Goal: Use online tool/utility: Utilize a website feature to perform a specific function

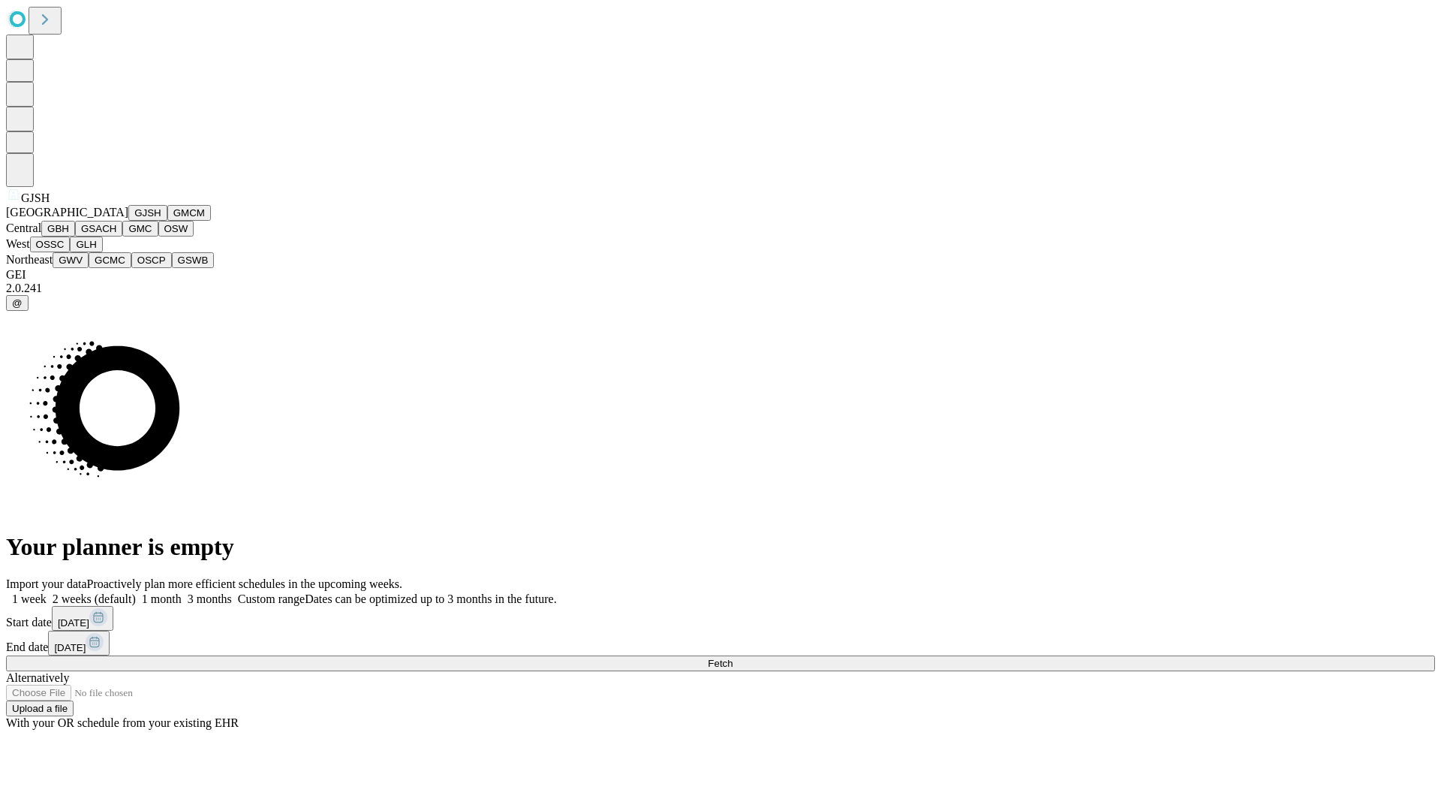
click at [128, 221] on button "GJSH" at bounding box center [147, 213] width 39 height 16
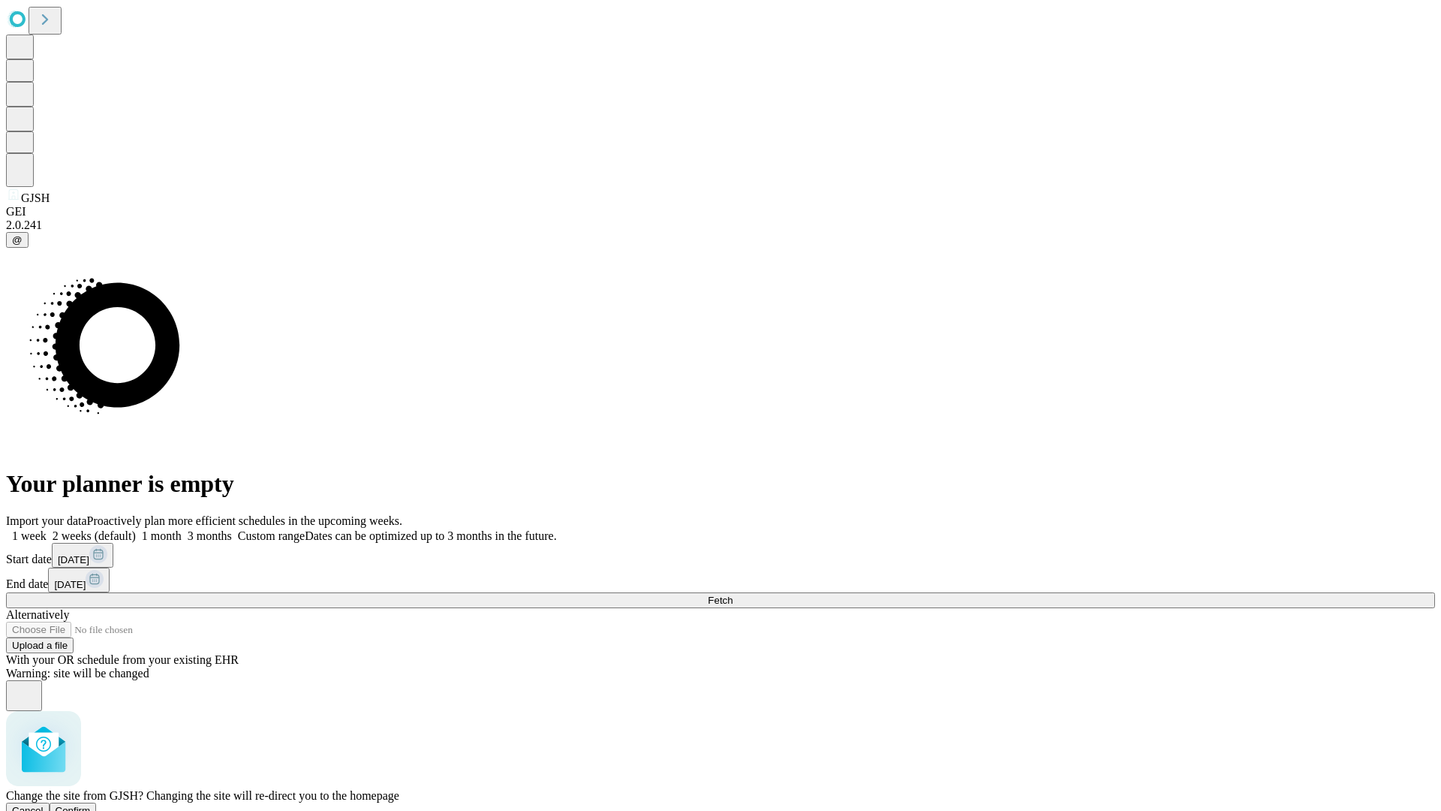
click at [91, 805] on span "Confirm" at bounding box center [73, 810] width 35 height 11
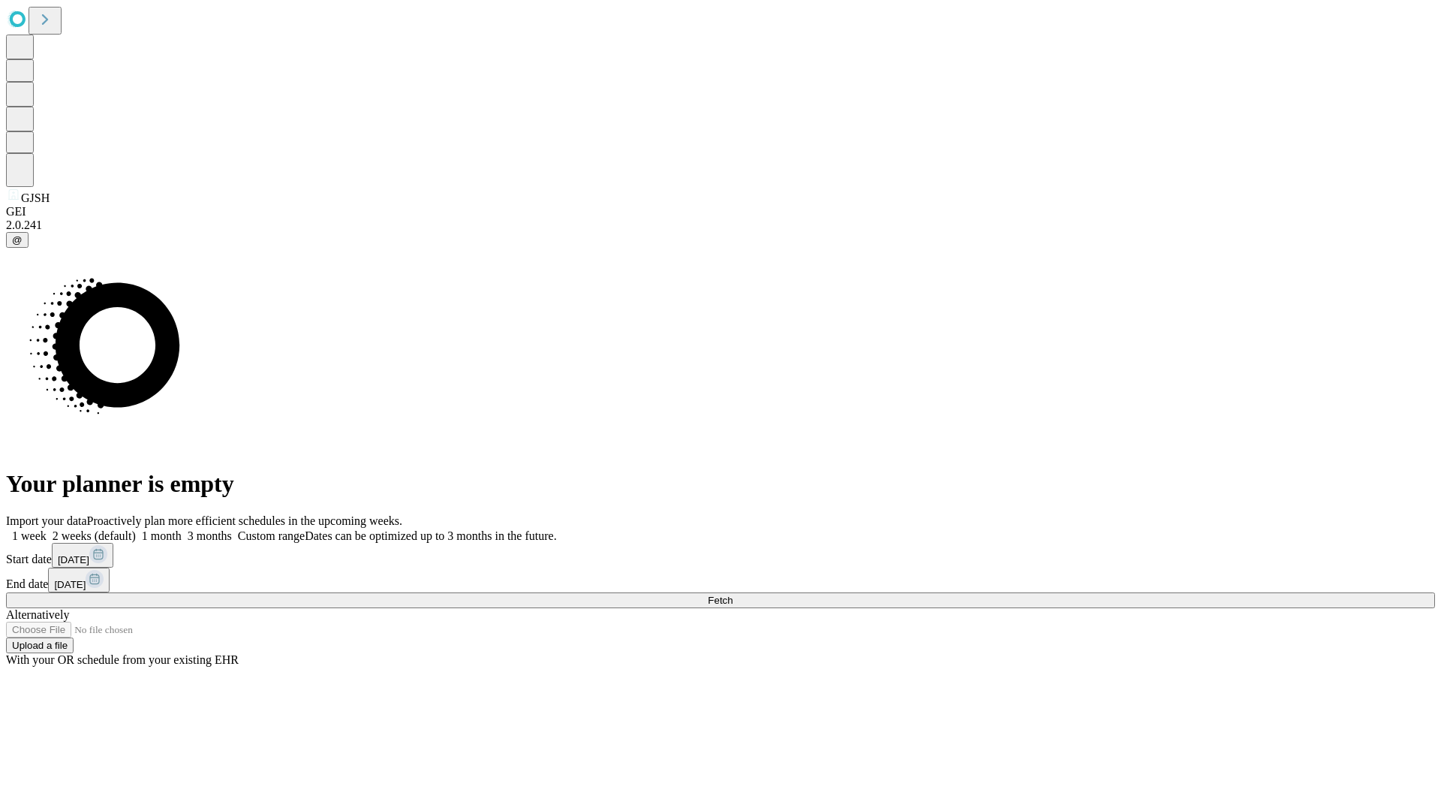
click at [136, 529] on label "2 weeks (default)" at bounding box center [91, 535] width 89 height 13
click at [733, 595] on span "Fetch" at bounding box center [720, 600] width 25 height 11
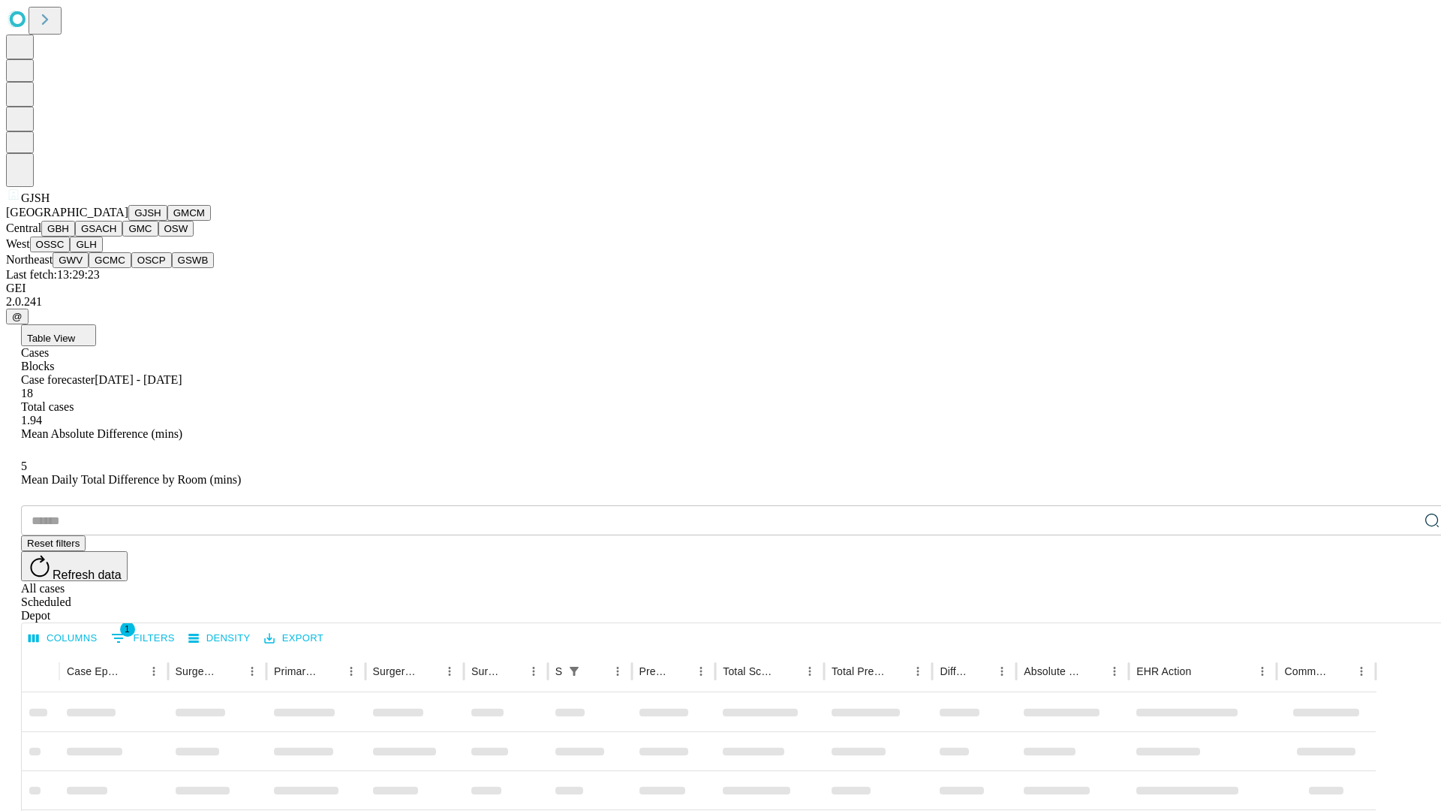
click at [167, 221] on button "GMCM" at bounding box center [189, 213] width 44 height 16
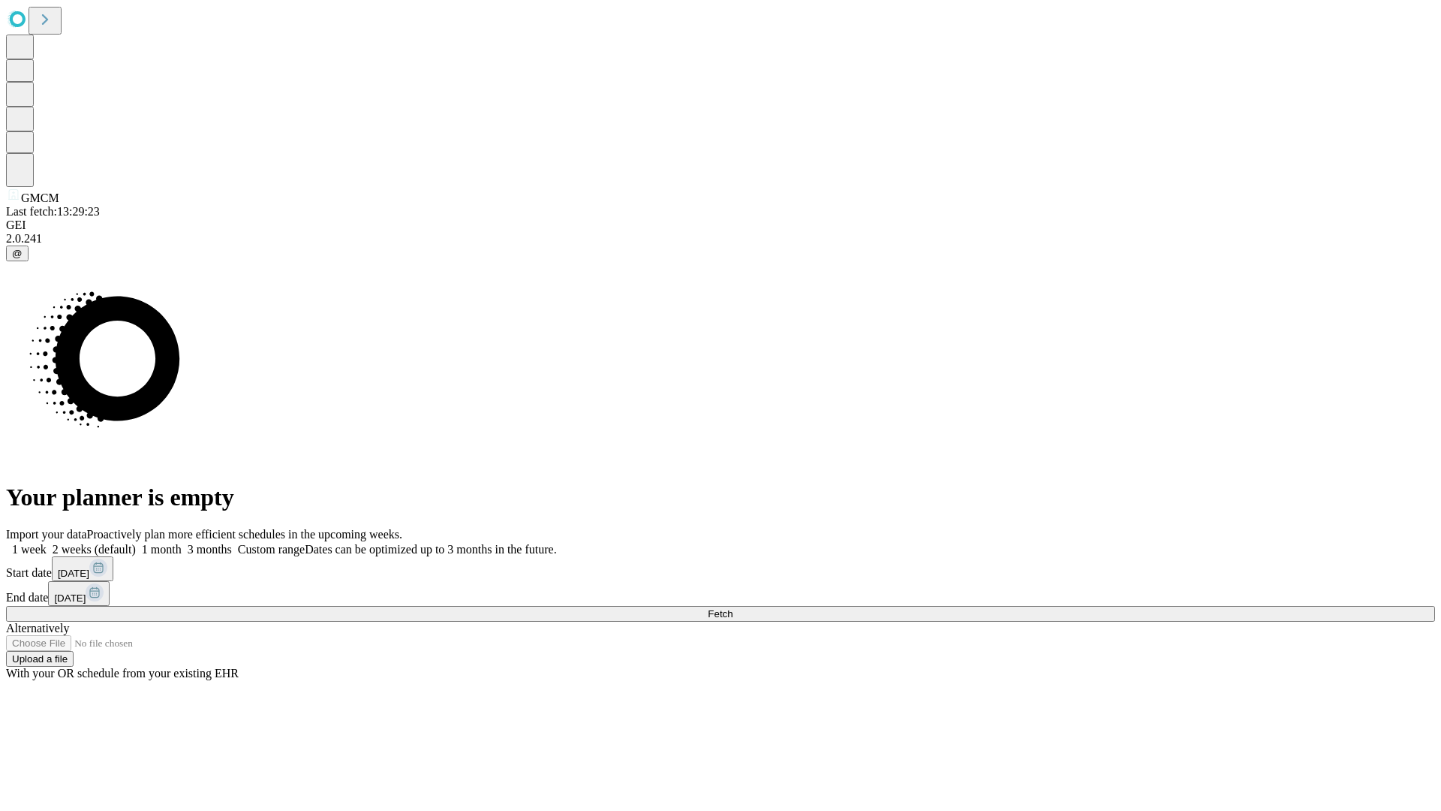
click at [136, 543] on label "2 weeks (default)" at bounding box center [91, 549] width 89 height 13
click at [733, 608] on span "Fetch" at bounding box center [720, 613] width 25 height 11
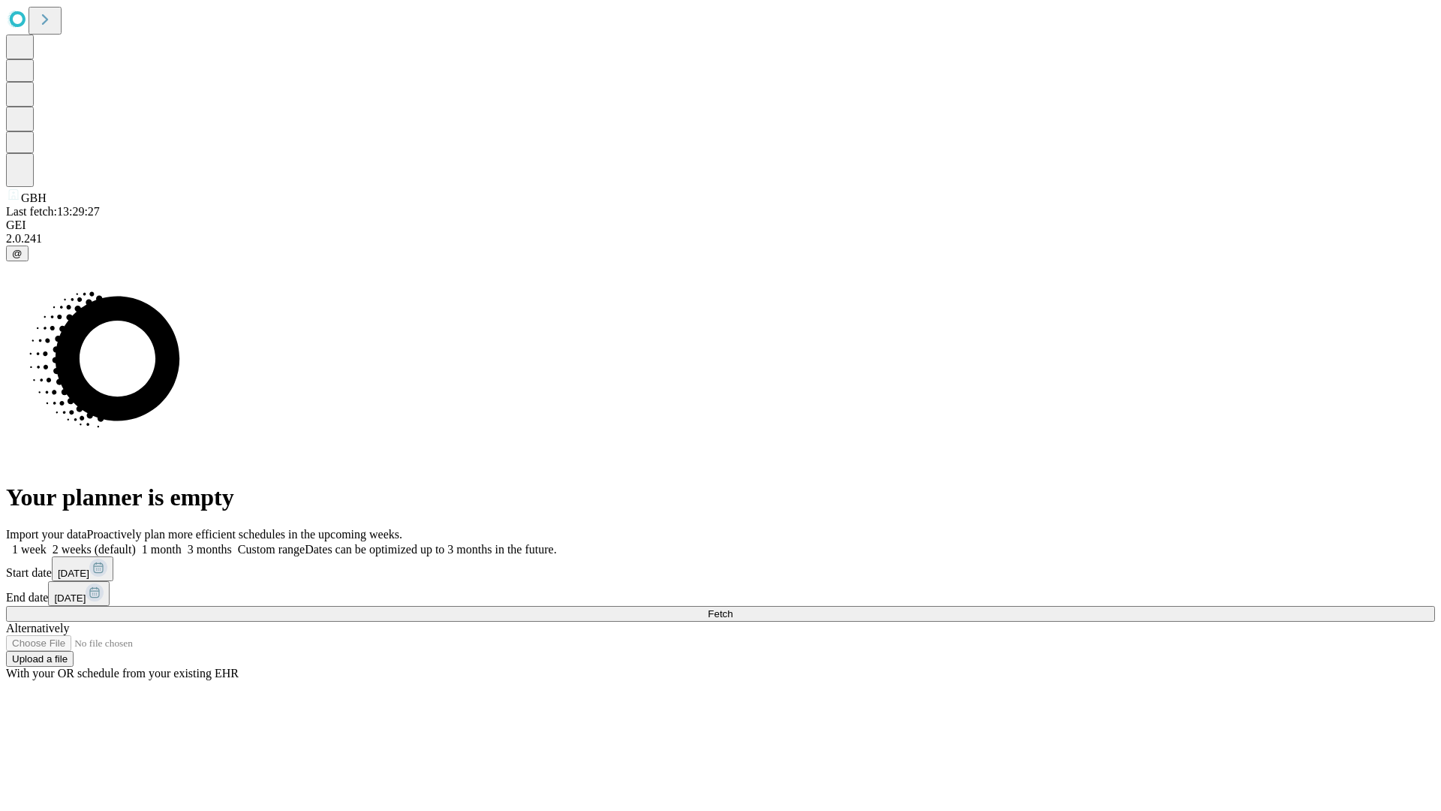
click at [136, 543] on label "2 weeks (default)" at bounding box center [91, 549] width 89 height 13
click at [733, 608] on span "Fetch" at bounding box center [720, 613] width 25 height 11
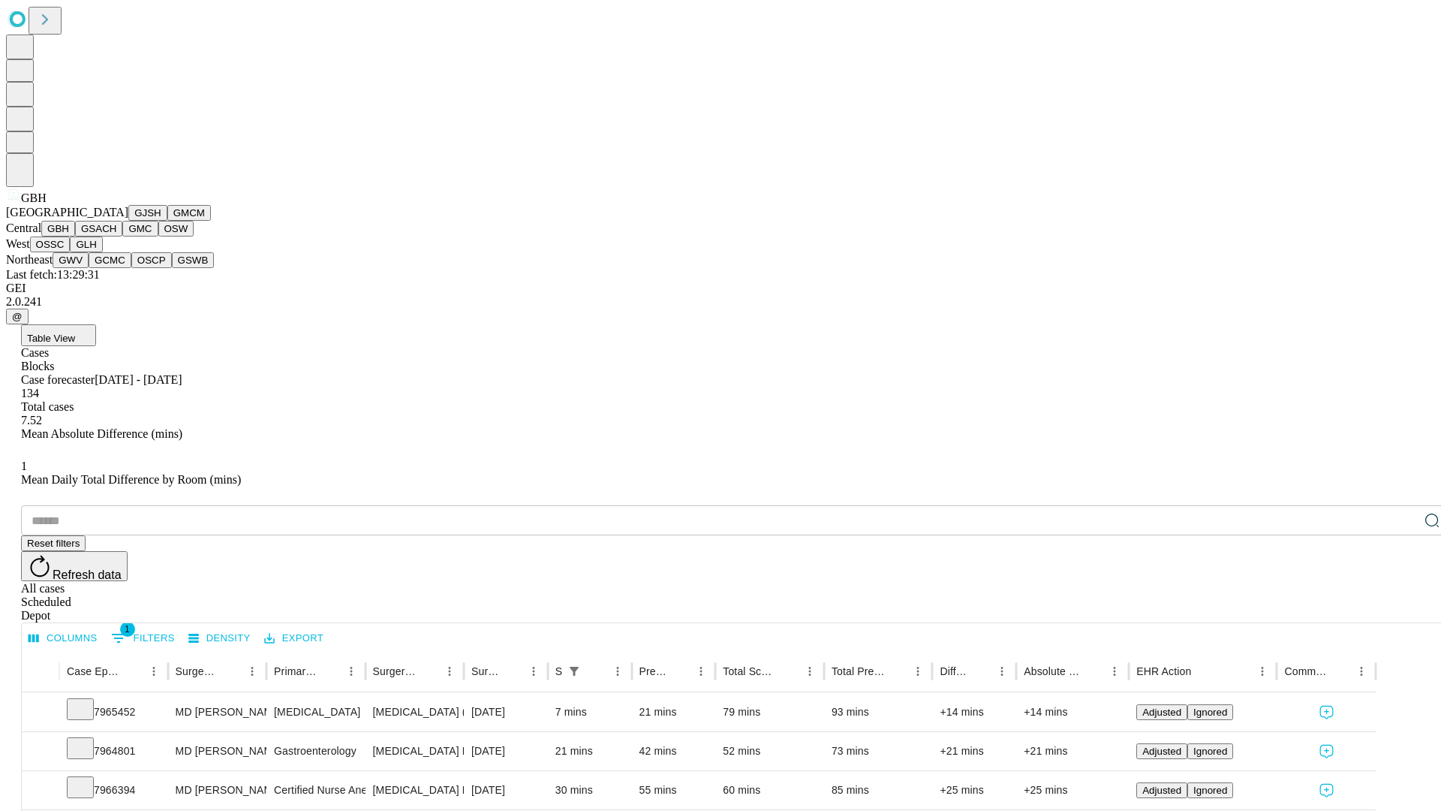
click at [116, 236] on button "GSACH" at bounding box center [98, 229] width 47 height 16
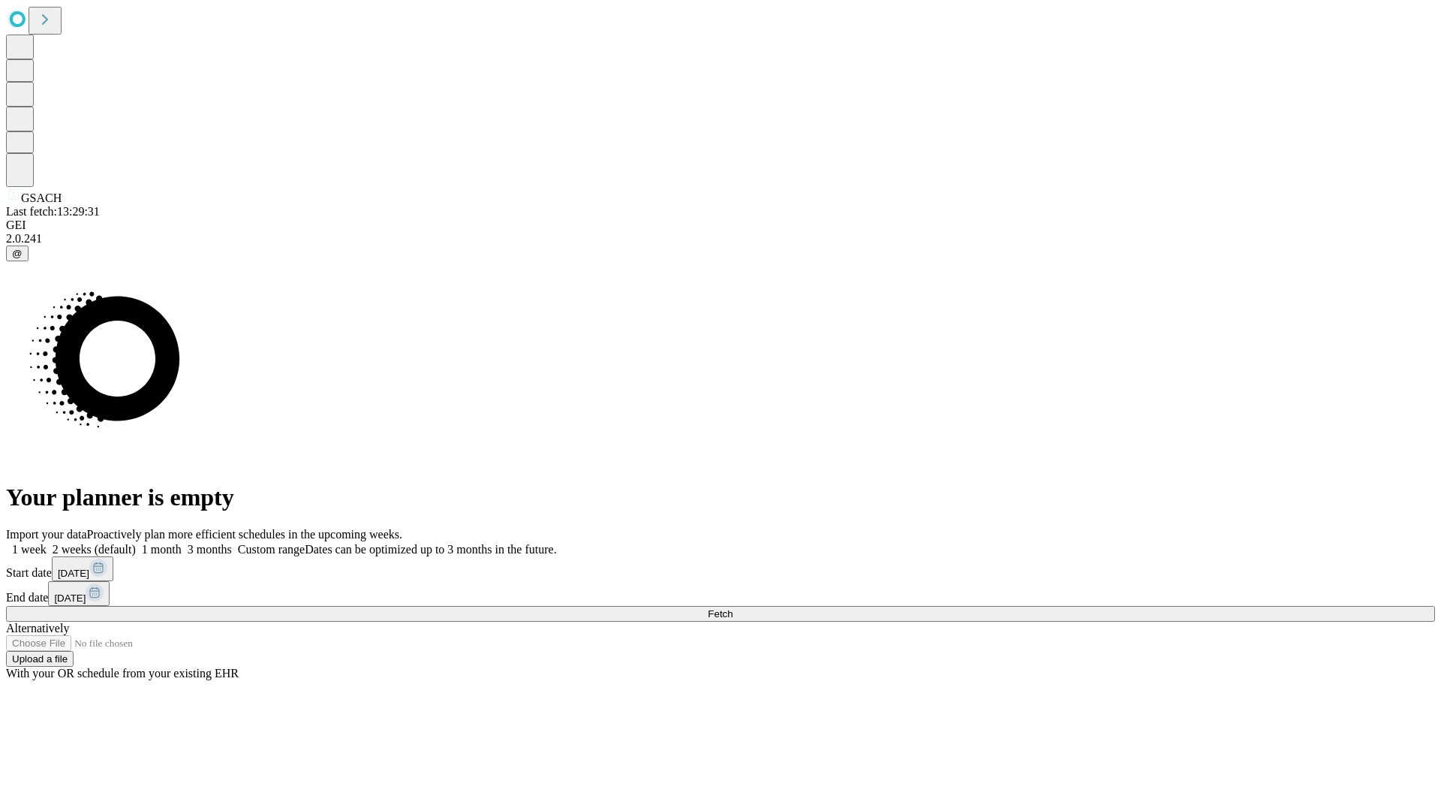
click at [136, 543] on label "2 weeks (default)" at bounding box center [91, 549] width 89 height 13
click at [733, 608] on span "Fetch" at bounding box center [720, 613] width 25 height 11
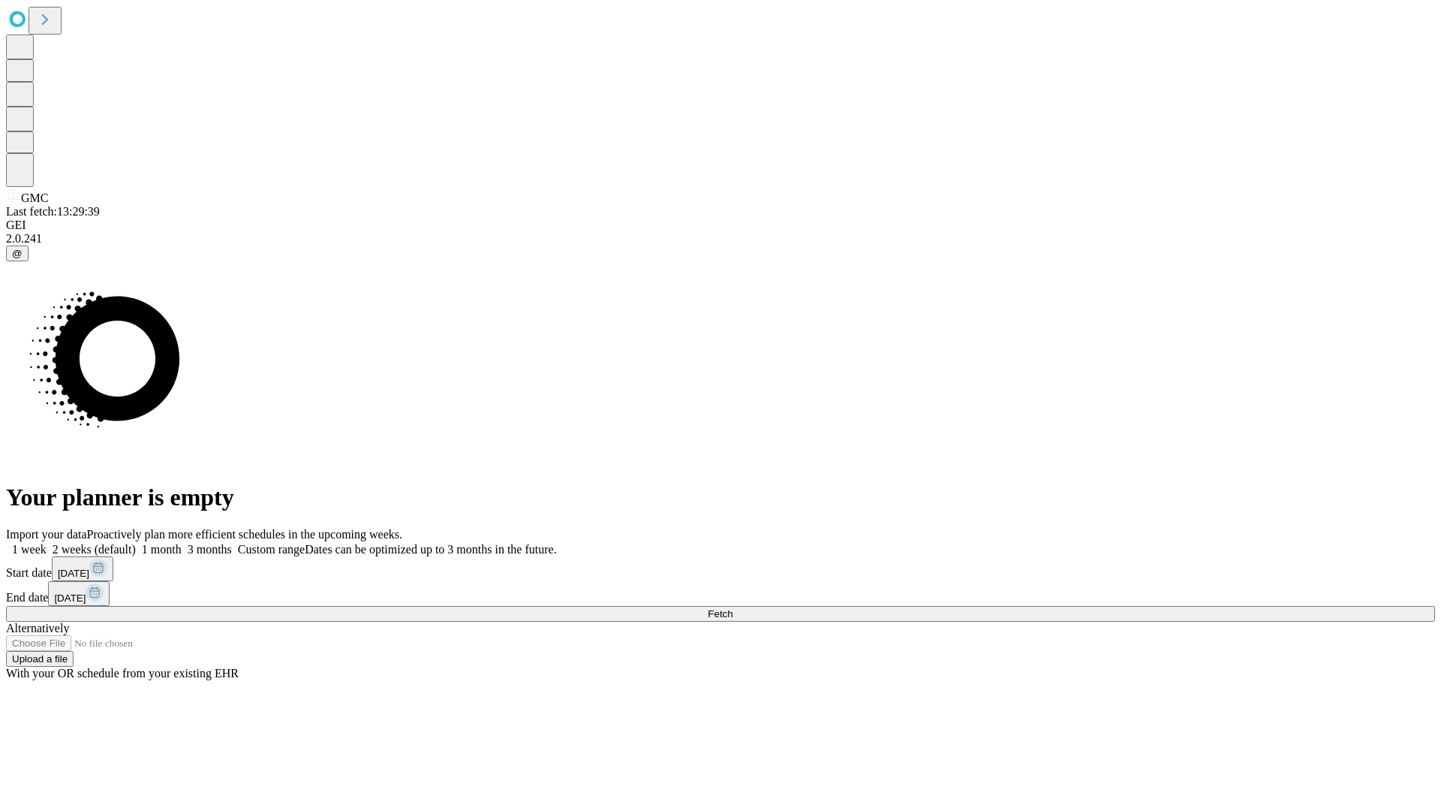
click at [136, 543] on label "2 weeks (default)" at bounding box center [91, 549] width 89 height 13
click at [733, 608] on span "Fetch" at bounding box center [720, 613] width 25 height 11
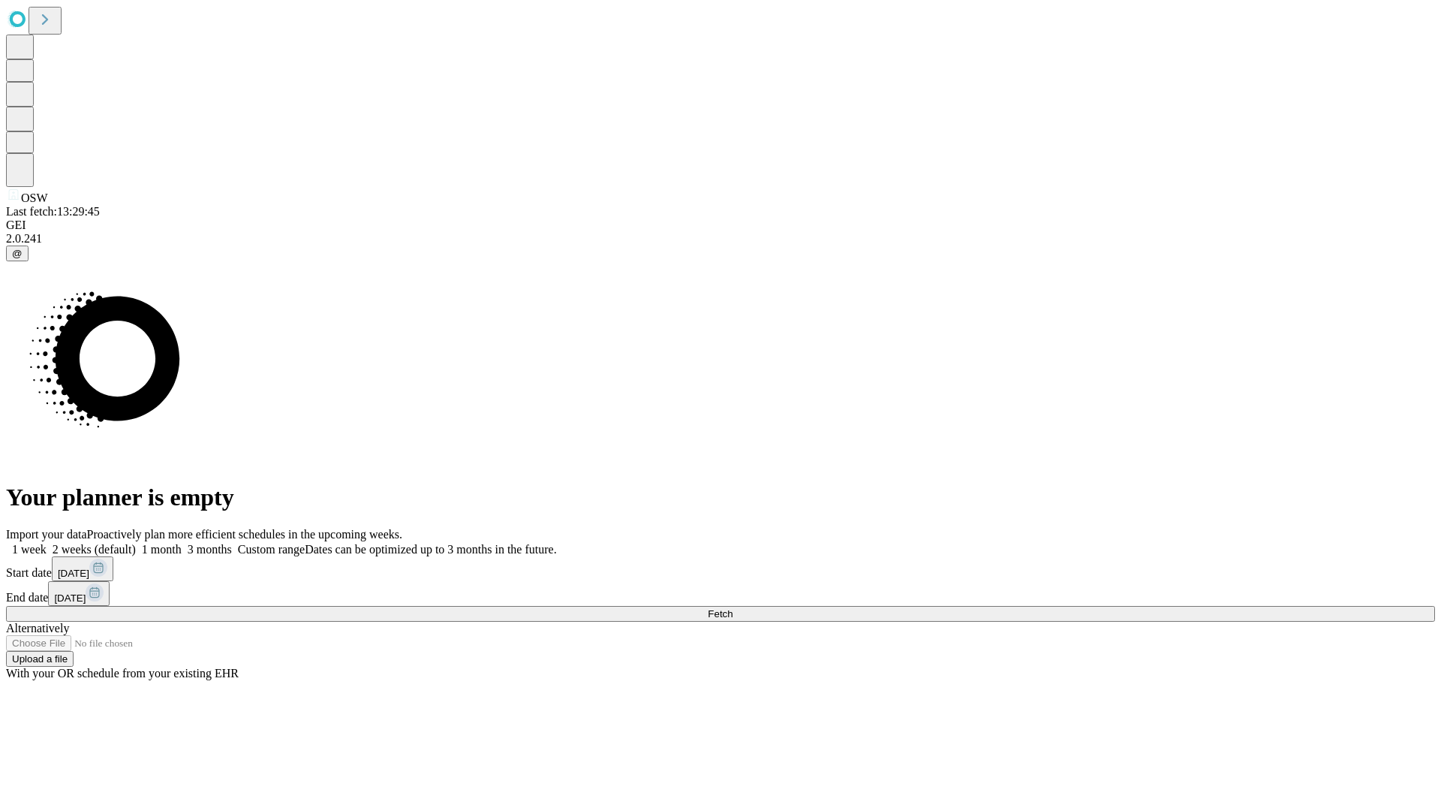
click at [136, 543] on label "2 weeks (default)" at bounding box center [91, 549] width 89 height 13
click at [733, 608] on span "Fetch" at bounding box center [720, 613] width 25 height 11
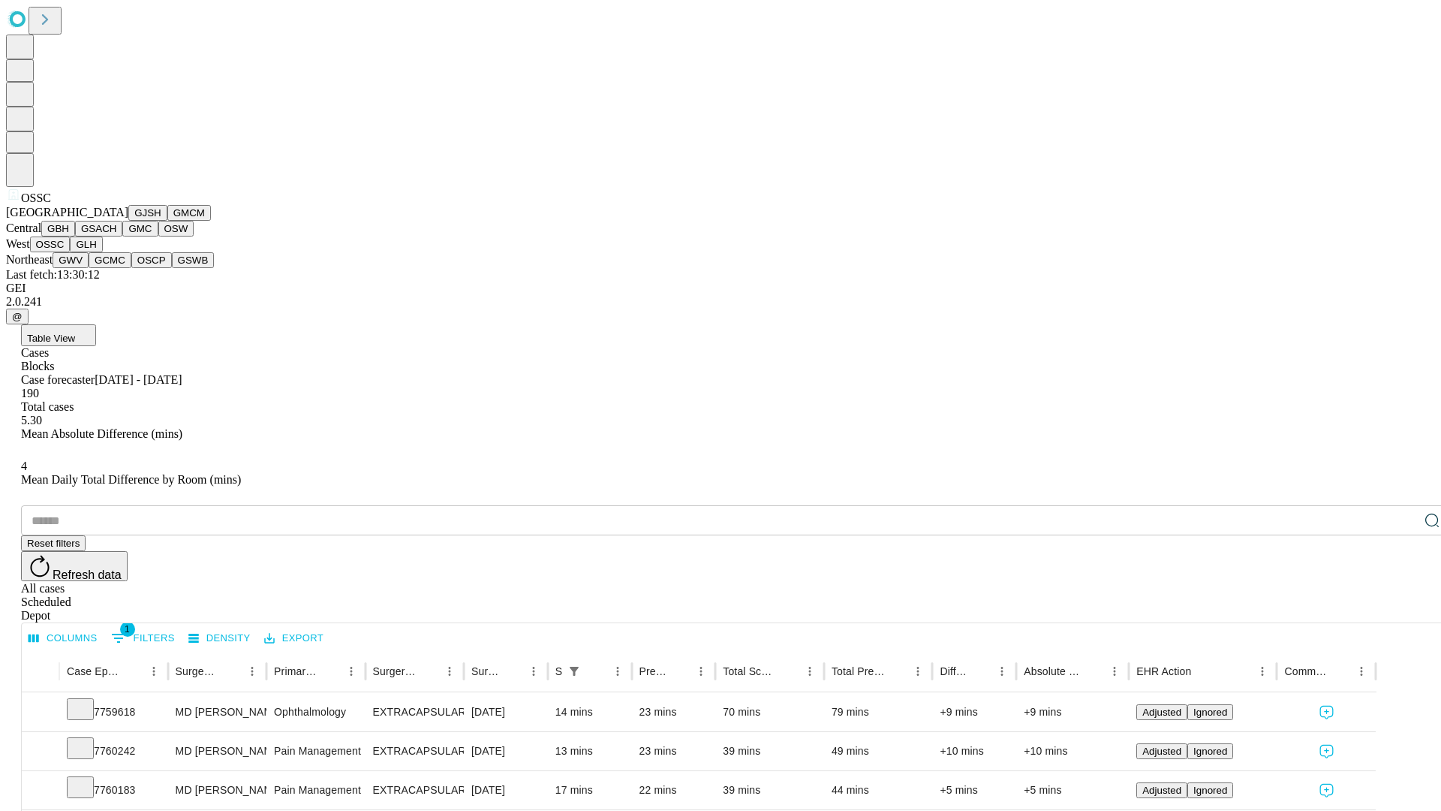
click at [102, 252] on button "GLH" at bounding box center [86, 244] width 32 height 16
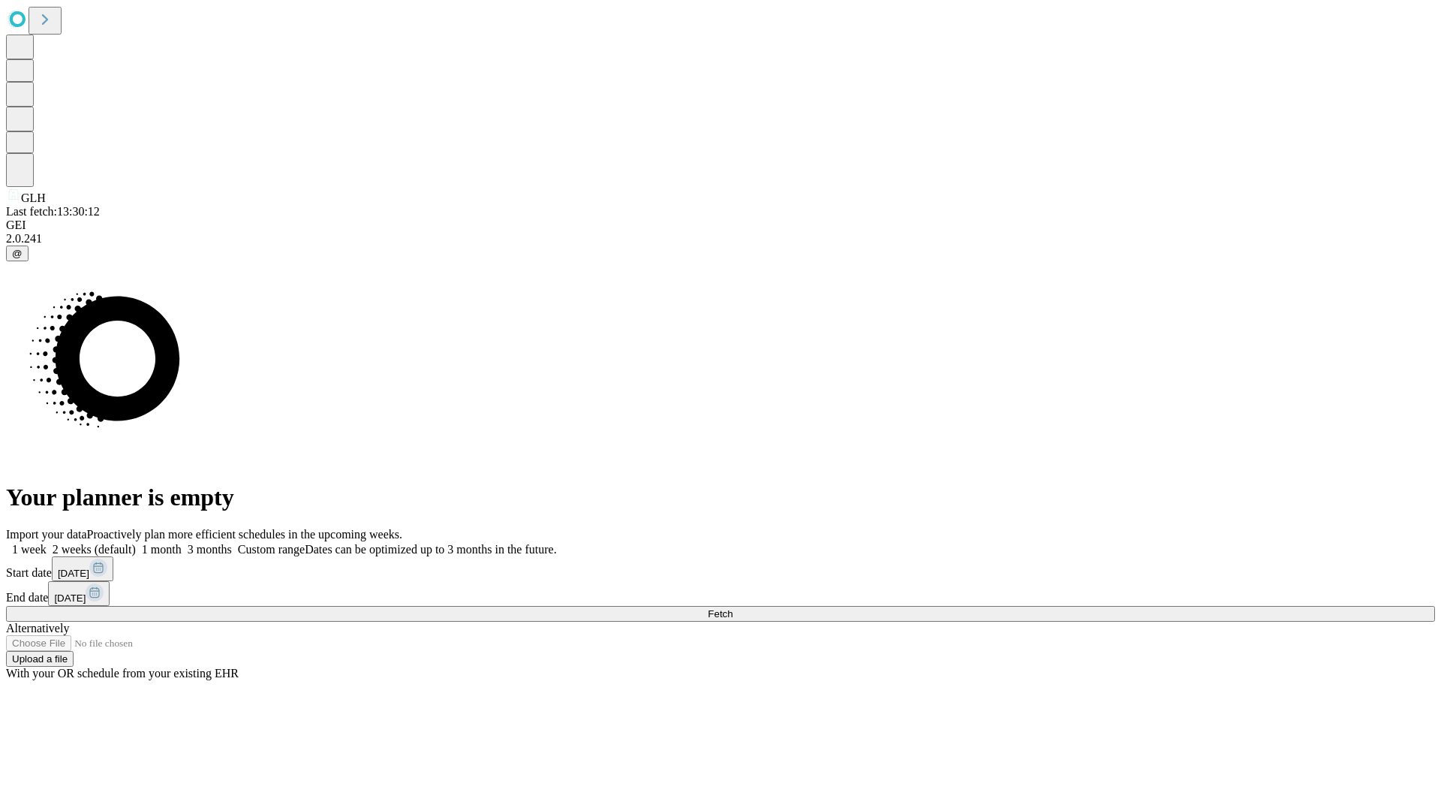
click at [136, 543] on label "2 weeks (default)" at bounding box center [91, 549] width 89 height 13
click at [733, 608] on span "Fetch" at bounding box center [720, 613] width 25 height 11
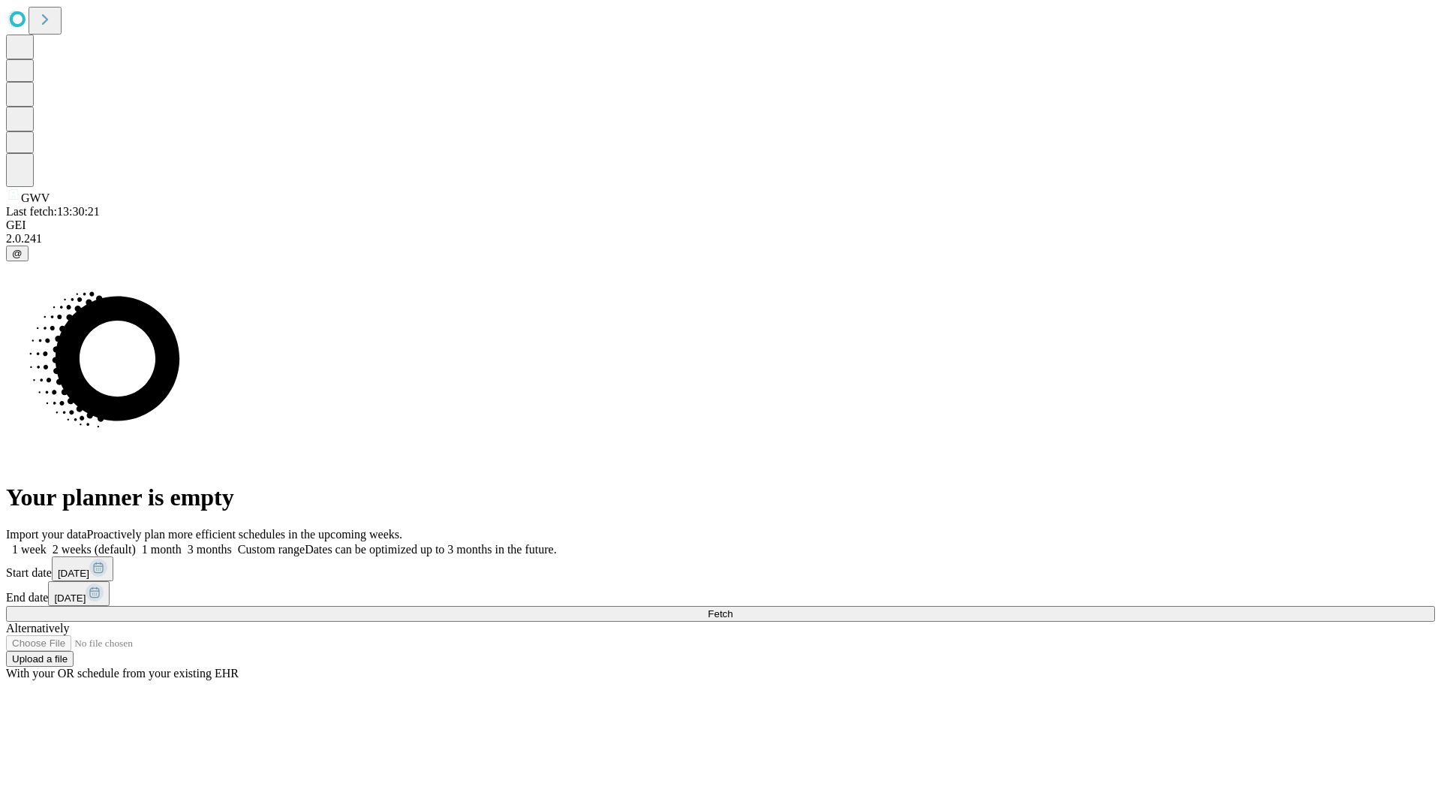
click at [136, 543] on label "2 weeks (default)" at bounding box center [91, 549] width 89 height 13
click at [733, 608] on span "Fetch" at bounding box center [720, 613] width 25 height 11
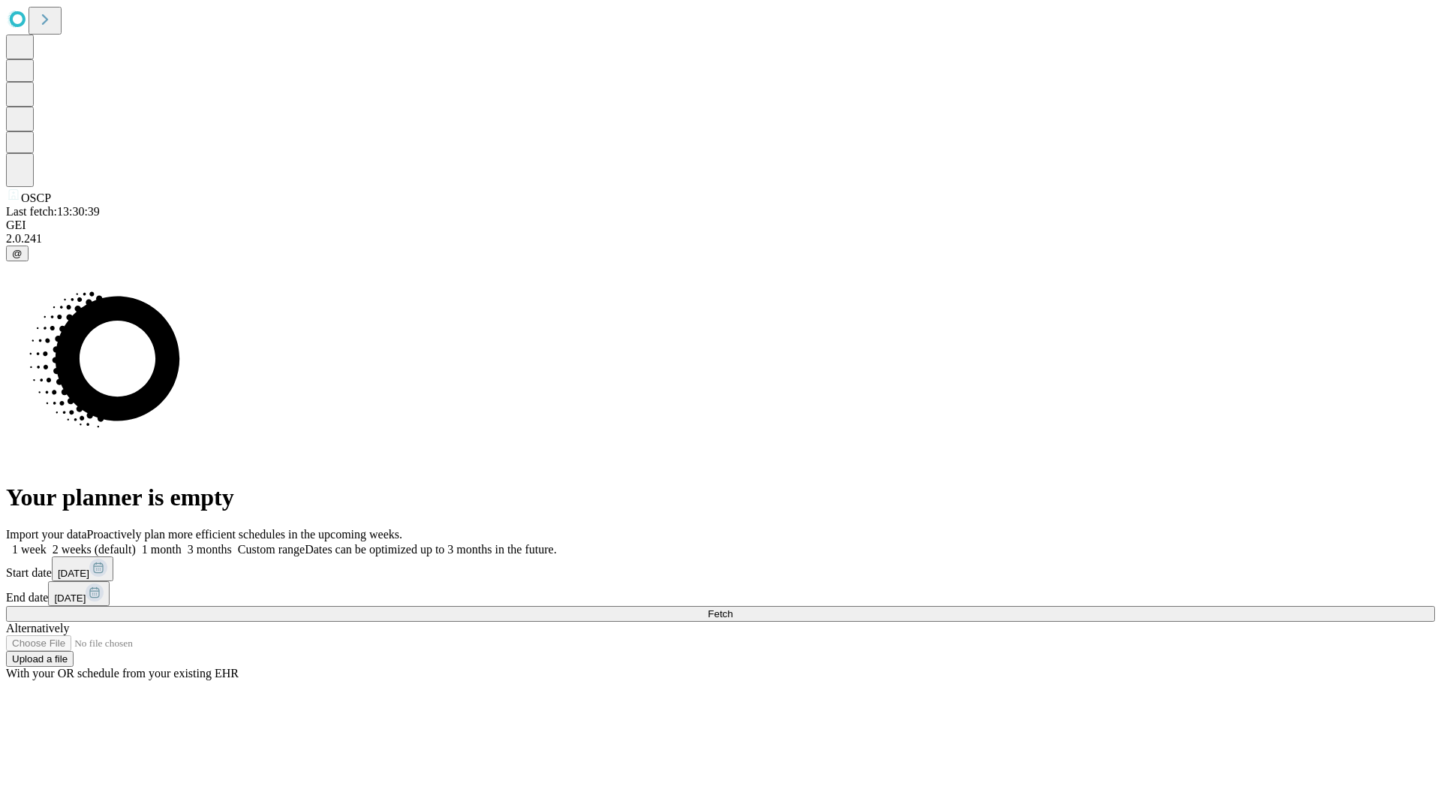
click at [136, 543] on label "2 weeks (default)" at bounding box center [91, 549] width 89 height 13
click at [733, 608] on span "Fetch" at bounding box center [720, 613] width 25 height 11
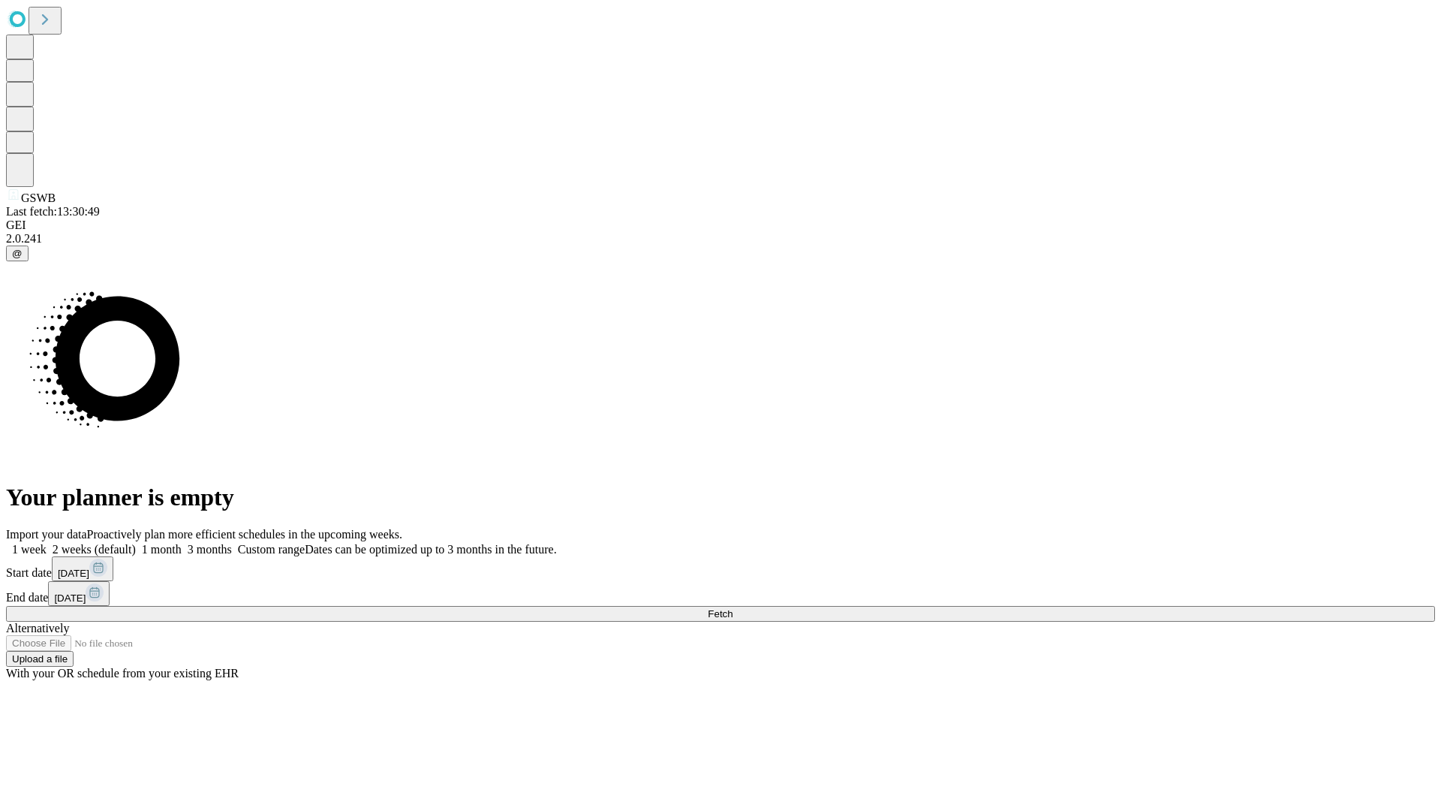
click at [136, 543] on label "2 weeks (default)" at bounding box center [91, 549] width 89 height 13
click at [733, 608] on span "Fetch" at bounding box center [720, 613] width 25 height 11
